Goal: Task Accomplishment & Management: Manage account settings

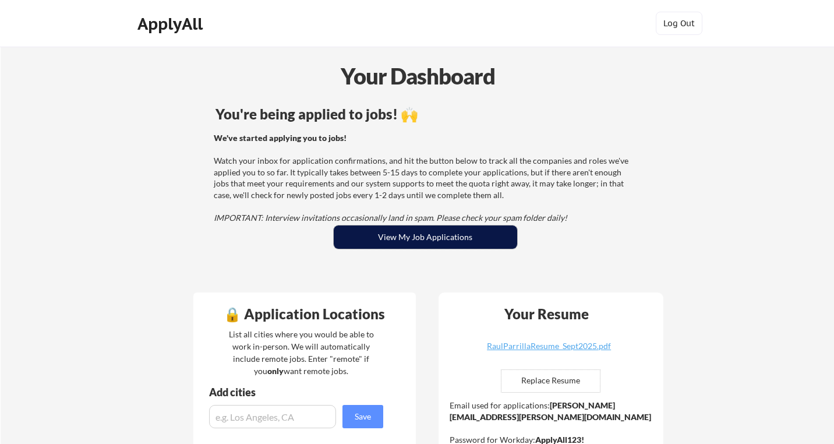
click at [464, 231] on button "View My Job Applications" at bounding box center [425, 236] width 183 height 23
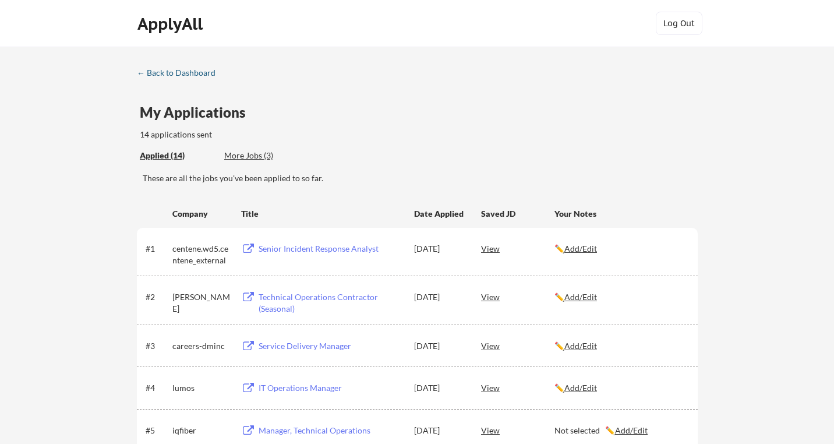
click at [174, 73] on div "← Back to Dashboard" at bounding box center [180, 73] width 87 height 8
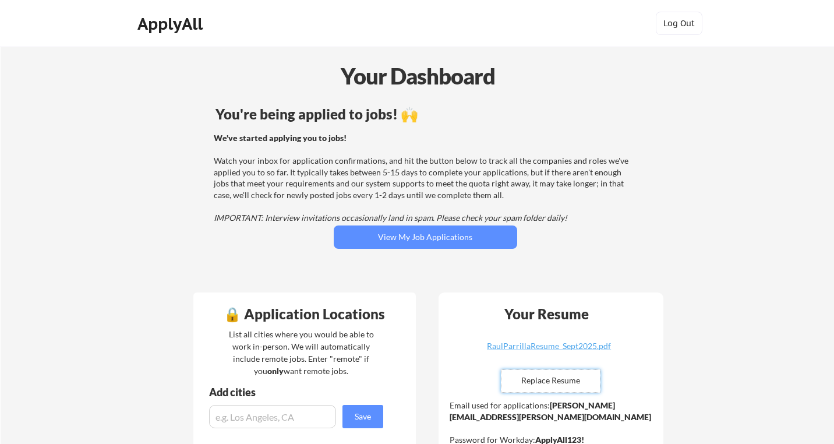
click at [563, 378] on input "file" at bounding box center [550, 381] width 98 height 22
type input "C:\fakepath\Parrilla_Raul_Resume_092025.pdf"
click at [552, 342] on div "Parrilla_Raul_Resume_092025.pdf" at bounding box center [549, 346] width 139 height 8
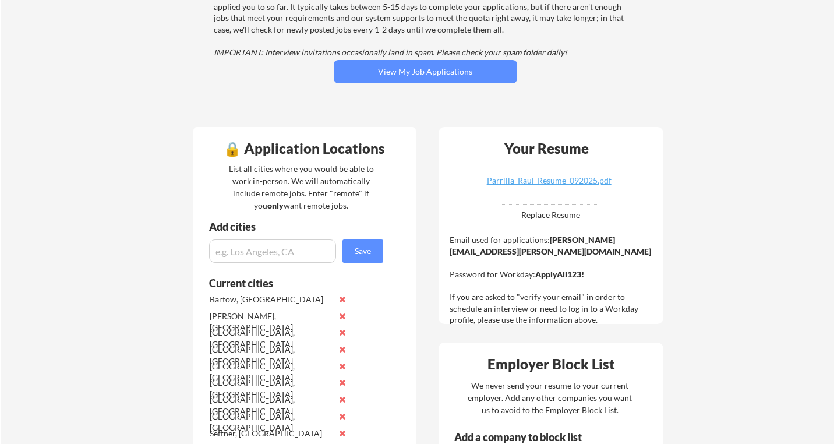
scroll to position [167, 0]
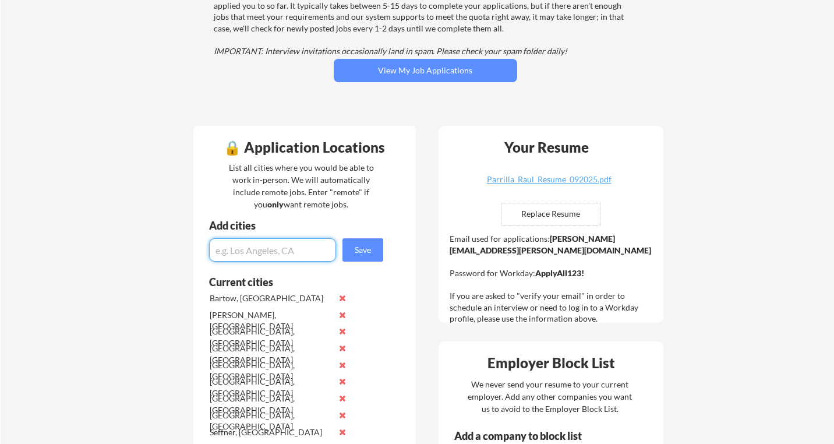
click at [226, 249] on input "input" at bounding box center [272, 249] width 127 height 23
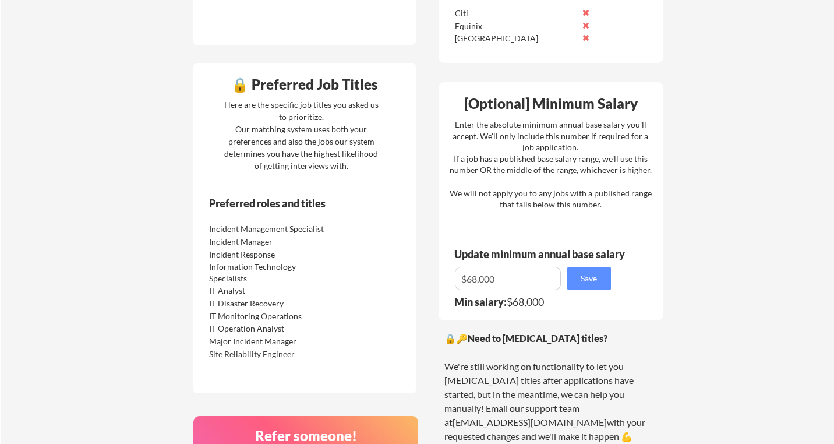
scroll to position [667, 0]
